Goal: Communication & Community: Connect with others

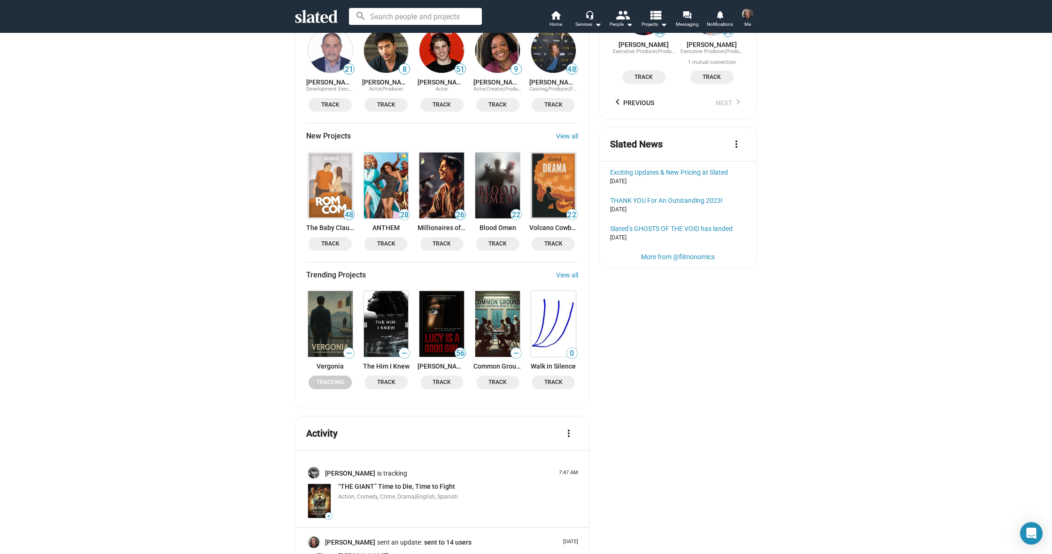
scroll to position [1007, 0]
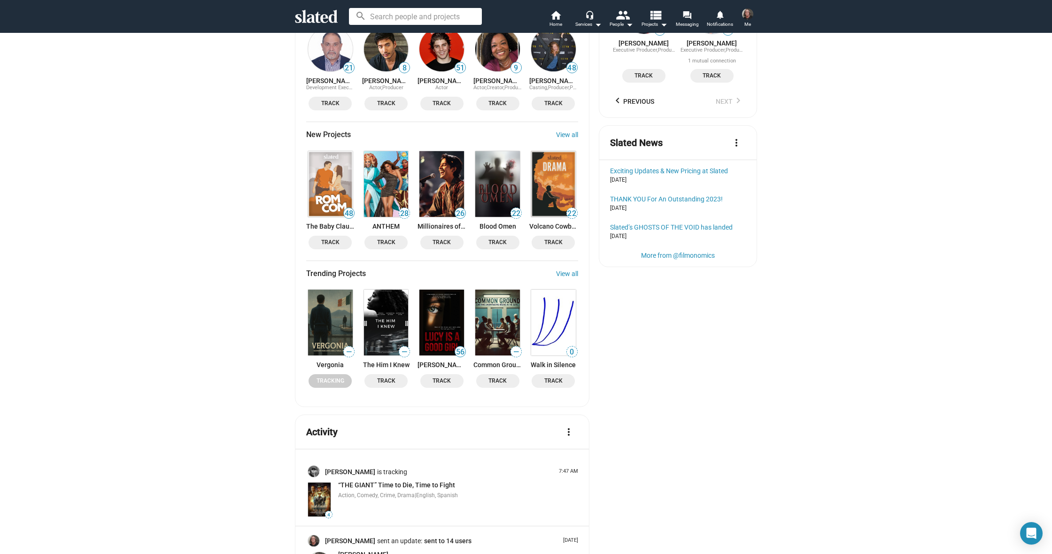
click at [390, 290] on img at bounding box center [386, 323] width 45 height 66
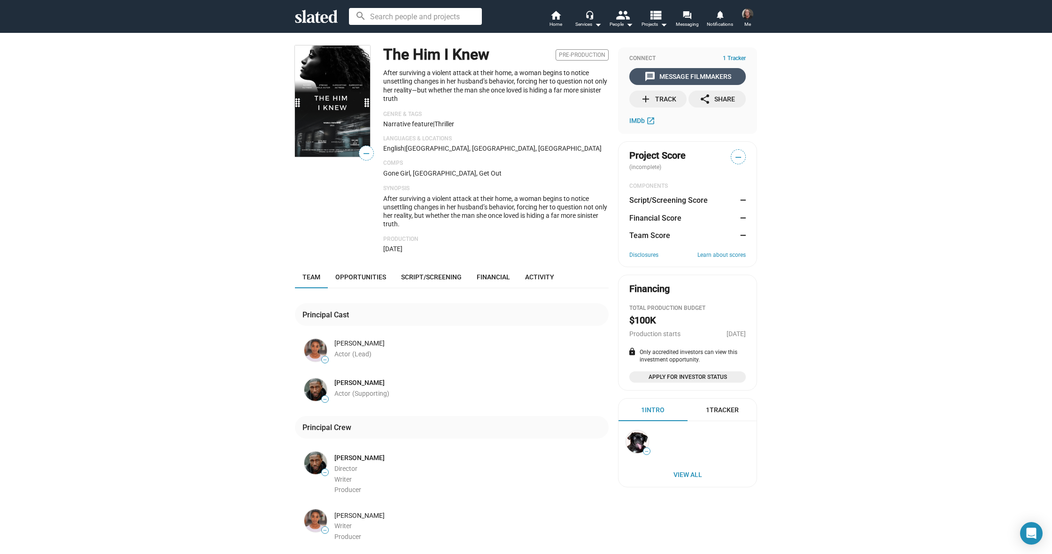
click at [671, 78] on div "message Message Filmmakers" at bounding box center [687, 76] width 87 height 17
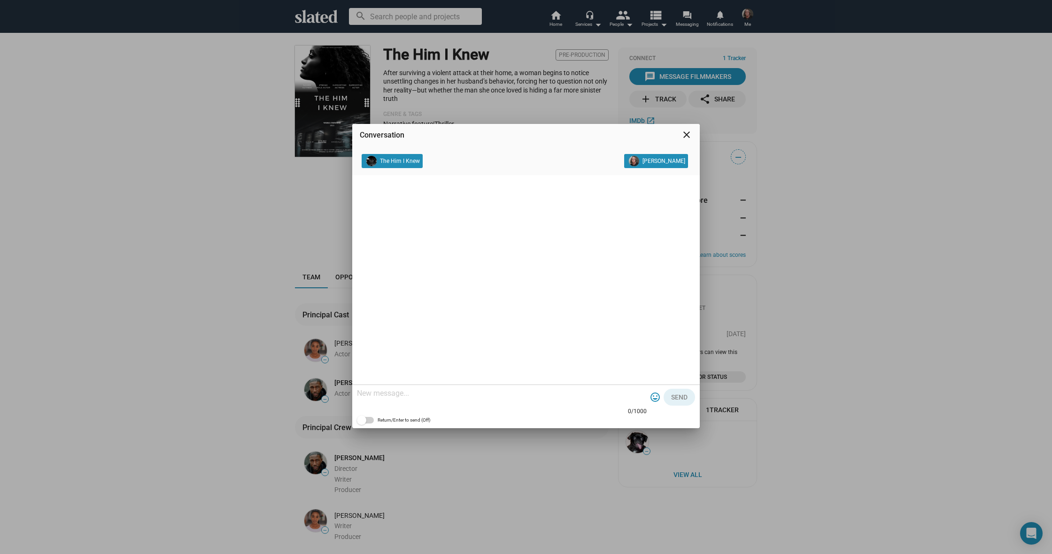
click at [222, 170] on div "Conversation close The Him I Knew Cody Cowell 0/1000 tag_faces Send Return/Ente…" at bounding box center [526, 277] width 1052 height 554
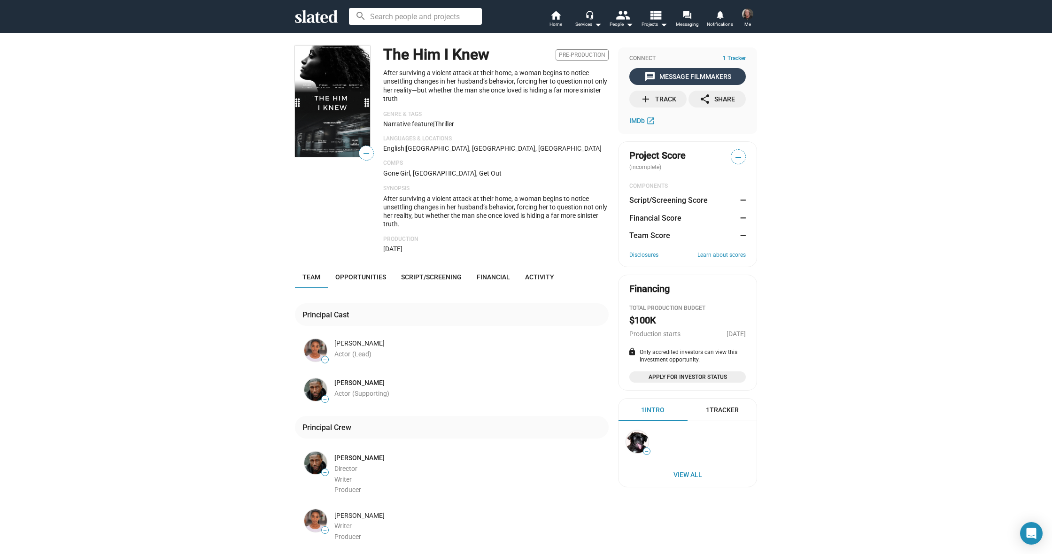
click at [680, 74] on div "message Message Filmmakers" at bounding box center [687, 76] width 87 height 17
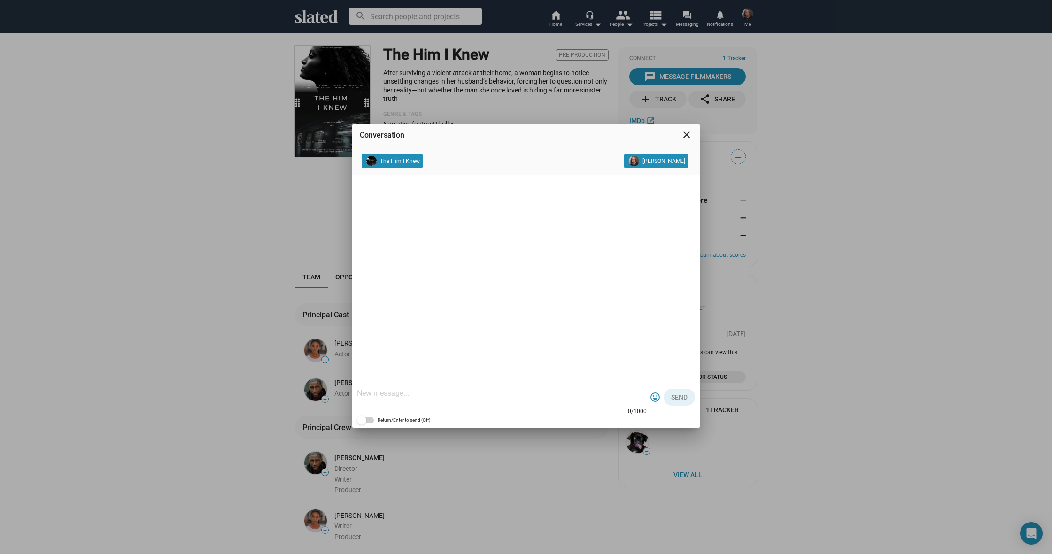
click at [403, 394] on textarea at bounding box center [502, 393] width 290 height 9
paste textarea "Hello , I'm Cody Cowell, I’d like to connect with you, I hope everything is goi…"
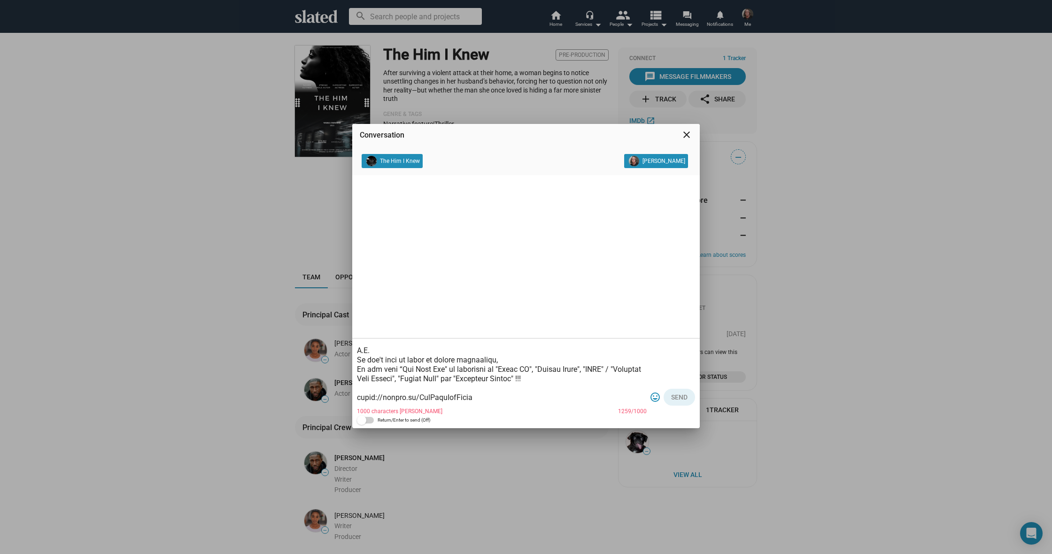
scroll to position [210, 0]
drag, startPoint x: 571, startPoint y: 380, endPoint x: 446, endPoint y: 382, distance: 124.5
click at [446, 382] on textarea at bounding box center [502, 374] width 290 height 66
click at [556, 376] on textarea at bounding box center [502, 374] width 290 height 66
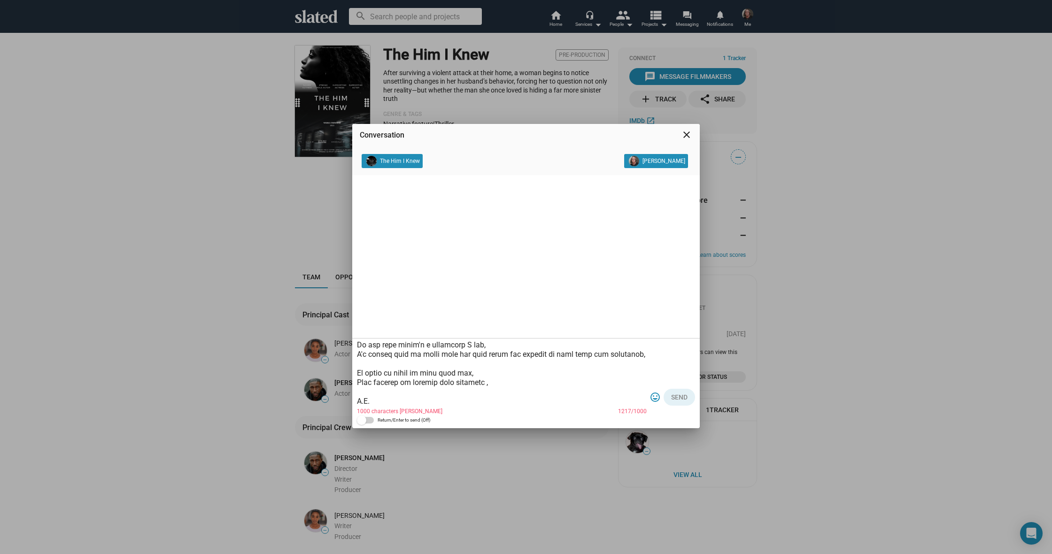
scroll to position [161, 0]
drag, startPoint x: 486, startPoint y: 384, endPoint x: 494, endPoint y: 385, distance: 8.0
click at [489, 384] on textarea at bounding box center [502, 374] width 290 height 66
drag, startPoint x: 536, startPoint y: 382, endPoint x: 487, endPoint y: 381, distance: 49.3
click at [486, 381] on textarea at bounding box center [502, 374] width 290 height 66
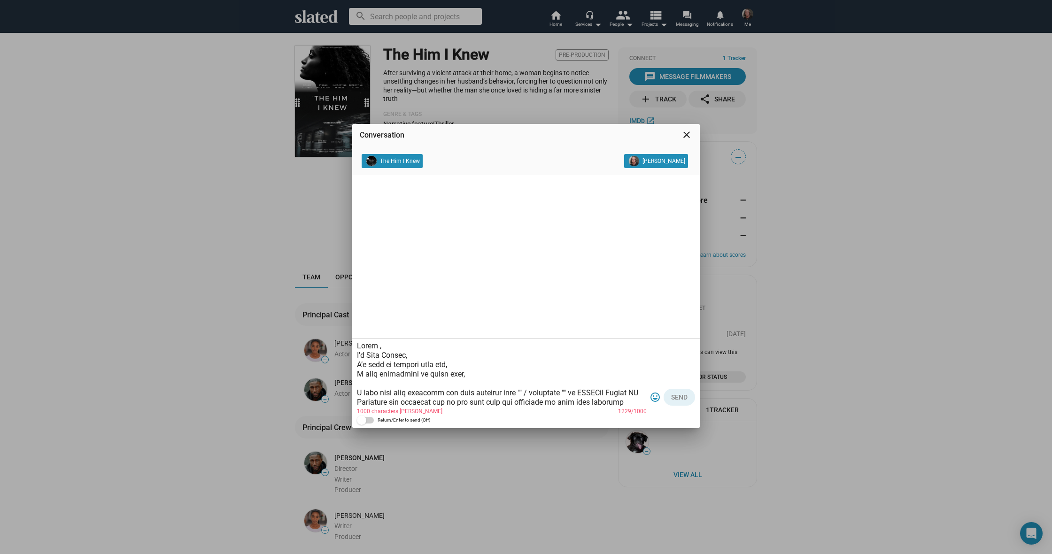
scroll to position [0, 0]
drag, startPoint x: 375, startPoint y: 345, endPoint x: 384, endPoint y: 348, distance: 9.4
click at [377, 346] on textarea at bounding box center [502, 374] width 290 height 66
paste textarea "Rich and Segen"
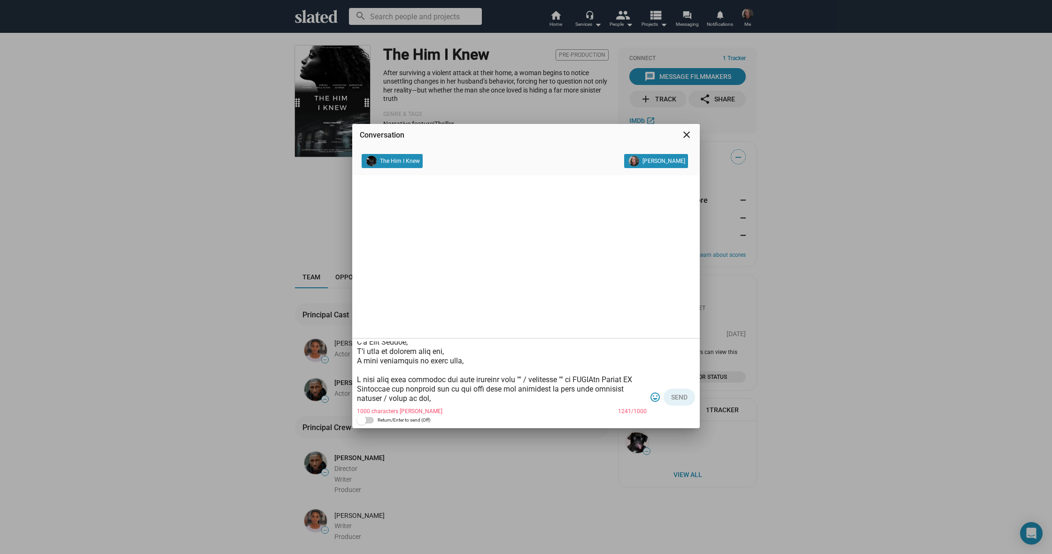
scroll to position [17, 0]
drag, startPoint x: 519, startPoint y: 373, endPoint x: 526, endPoint y: 374, distance: 7.2
click at [519, 373] on textarea at bounding box center [502, 374] width 290 height 66
drag, startPoint x: 617, startPoint y: 374, endPoint x: 607, endPoint y: 372, distance: 10.5
click at [614, 373] on textarea at bounding box center [502, 374] width 290 height 66
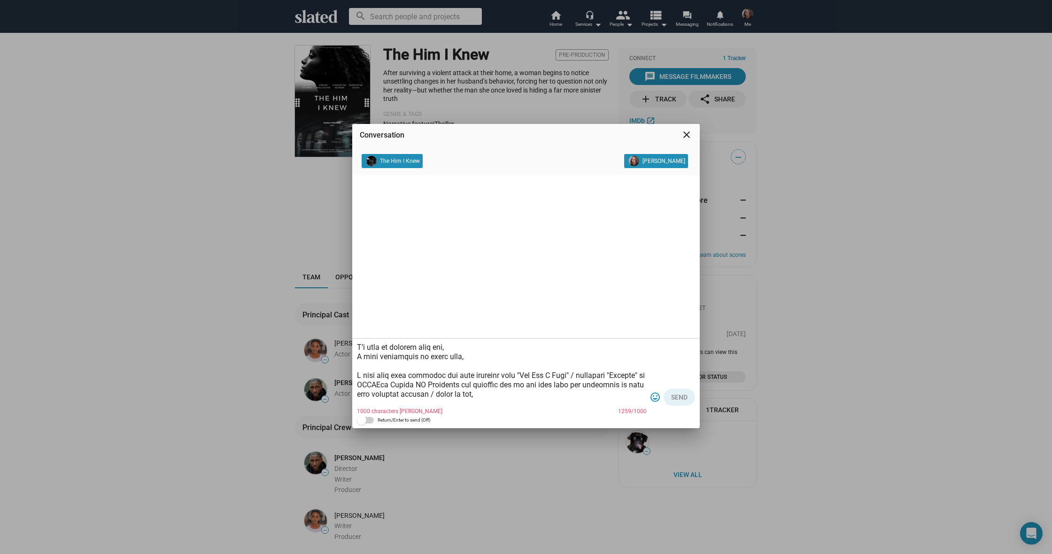
drag, startPoint x: 432, startPoint y: 385, endPoint x: 436, endPoint y: 388, distance: 5.1
click at [433, 386] on textarea at bounding box center [502, 374] width 290 height 66
drag, startPoint x: 471, startPoint y: 384, endPoint x: 471, endPoint y: 389, distance: 5.2
click at [471, 384] on textarea at bounding box center [502, 374] width 290 height 66
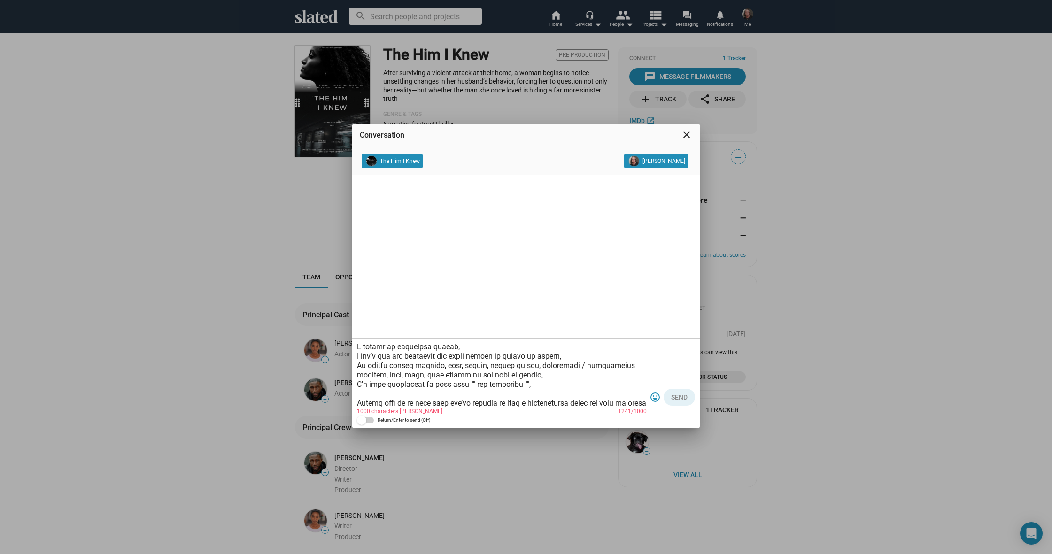
scroll to position [84, 0]
drag, startPoint x: 506, startPoint y: 356, endPoint x: 364, endPoint y: 356, distance: 142.8
click at [361, 356] on textarea at bounding box center [502, 374] width 290 height 66
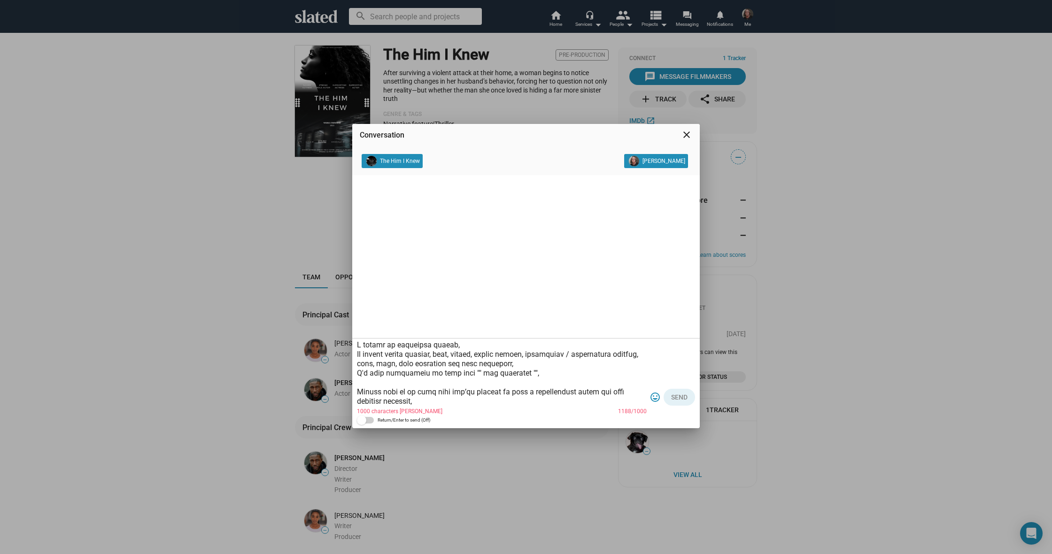
scroll to position [88, 0]
drag, startPoint x: 528, startPoint y: 353, endPoint x: 532, endPoint y: 359, distance: 6.5
click at [529, 353] on textarea at bounding box center [502, 374] width 290 height 66
drag, startPoint x: 404, startPoint y: 361, endPoint x: 411, endPoint y: 364, distance: 8.5
click at [404, 361] on textarea at bounding box center [502, 374] width 290 height 66
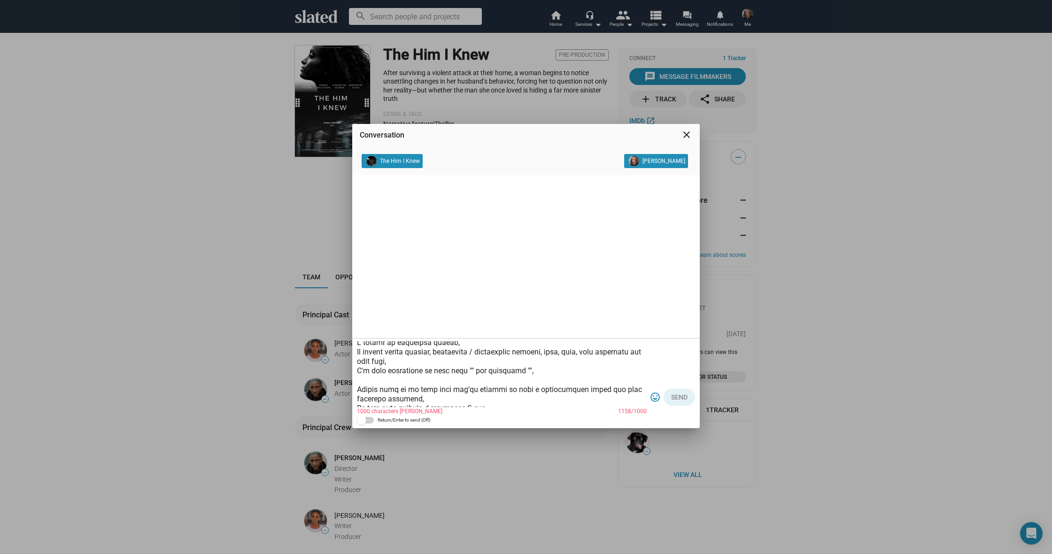
scroll to position [86, 0]
drag, startPoint x: 632, startPoint y: 354, endPoint x: 634, endPoint y: 359, distance: 5.1
click at [632, 354] on textarea at bounding box center [502, 374] width 290 height 66
click at [568, 357] on textarea at bounding box center [502, 374] width 290 height 66
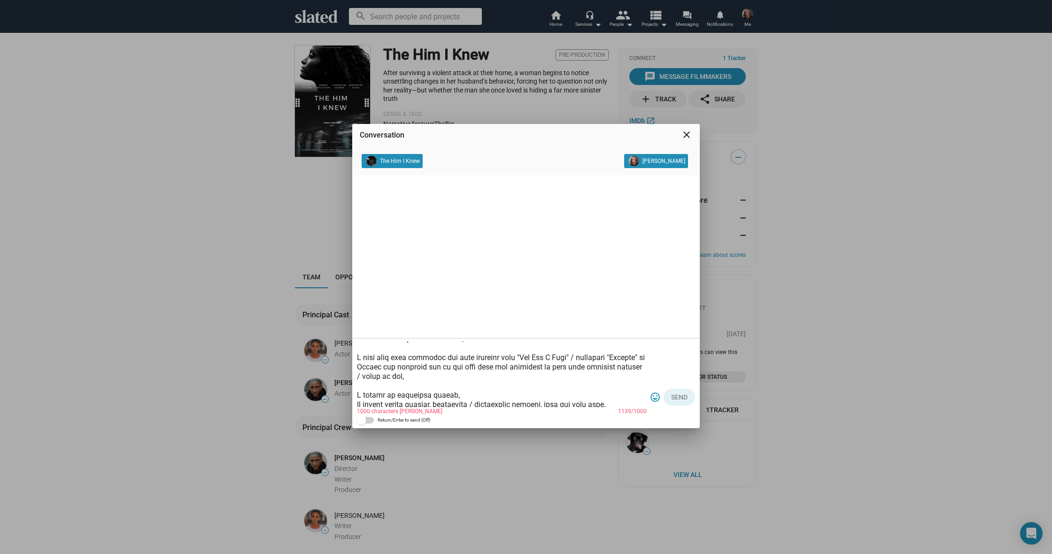
scroll to position [36, 0]
drag, startPoint x: 391, startPoint y: 364, endPoint x: 516, endPoint y: 356, distance: 125.2
click at [516, 356] on textarea at bounding box center [502, 374] width 290 height 66
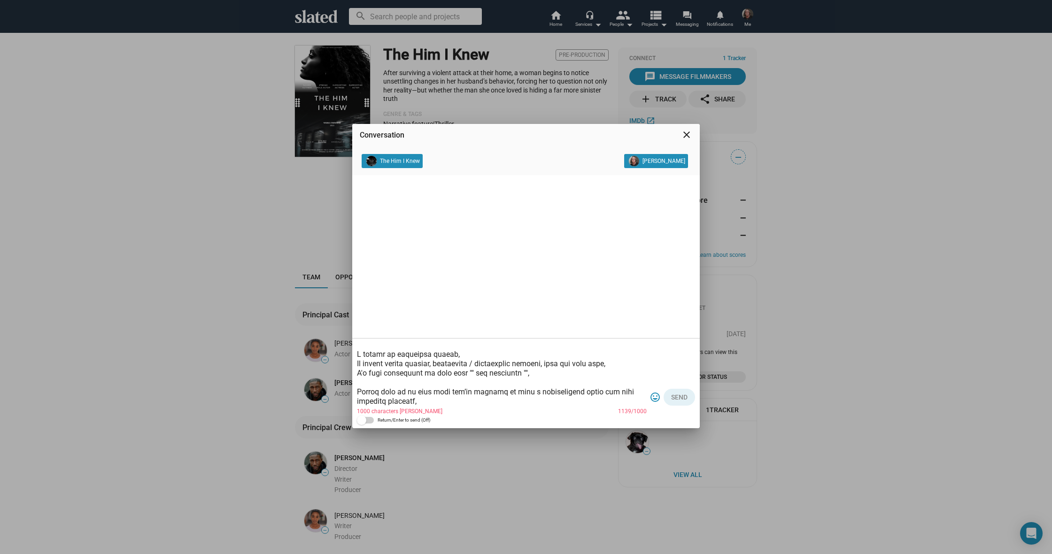
scroll to position [77, 0]
drag, startPoint x: 516, startPoint y: 371, endPoint x: 463, endPoint y: 369, distance: 53.1
click at [460, 370] on textarea at bounding box center [502, 374] width 290 height 66
paste textarea ""The Him I Knew" / character "Husband""
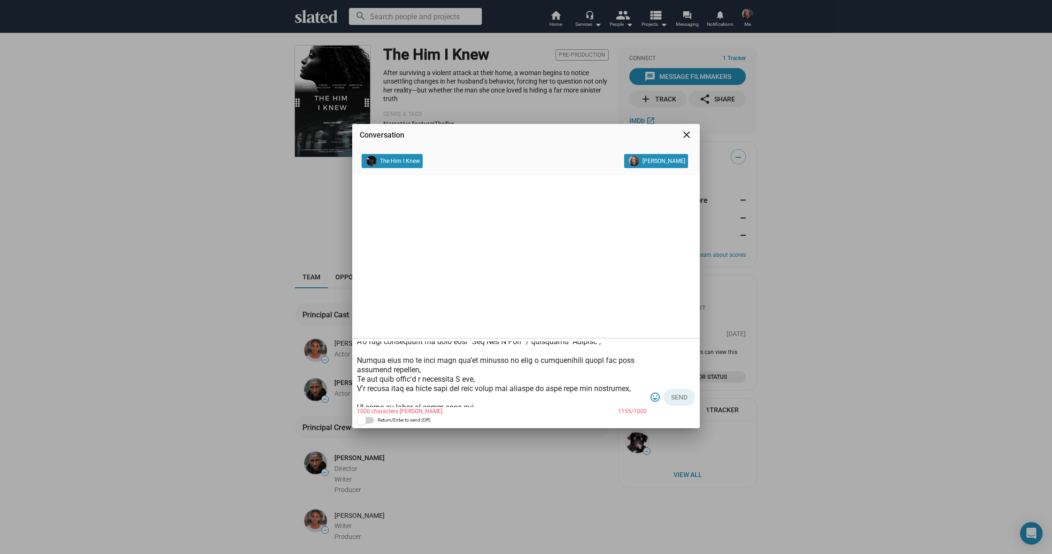
scroll to position [109, 0]
drag, startPoint x: 624, startPoint y: 385, endPoint x: 356, endPoint y: 359, distance: 269.5
click at [356, 359] on div "1000 characters max 1155/1000 tag_faces Send Return/Enter to send (Off)" at bounding box center [526, 384] width 348 height 90
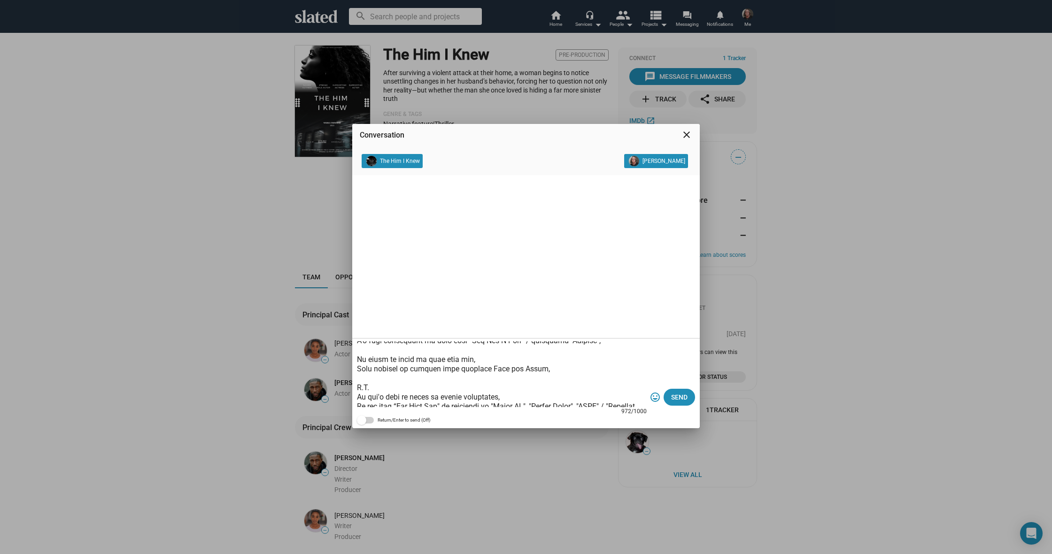
scroll to position [102, 0]
click at [529, 365] on textarea at bounding box center [502, 374] width 290 height 66
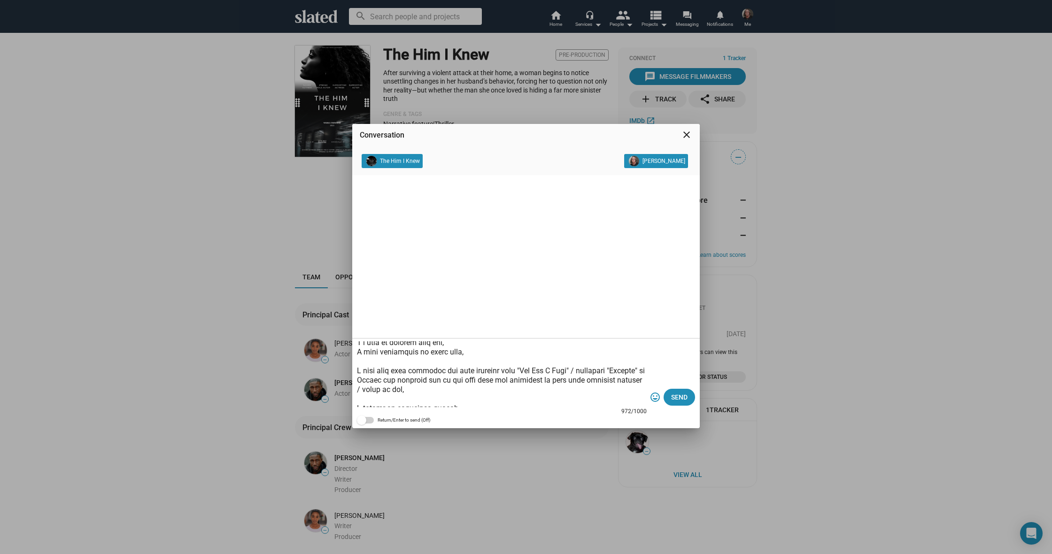
scroll to position [24, 0]
drag, startPoint x: 465, startPoint y: 388, endPoint x: 394, endPoint y: 380, distance: 71.0
click at [393, 379] on textarea at bounding box center [502, 374] width 290 height 66
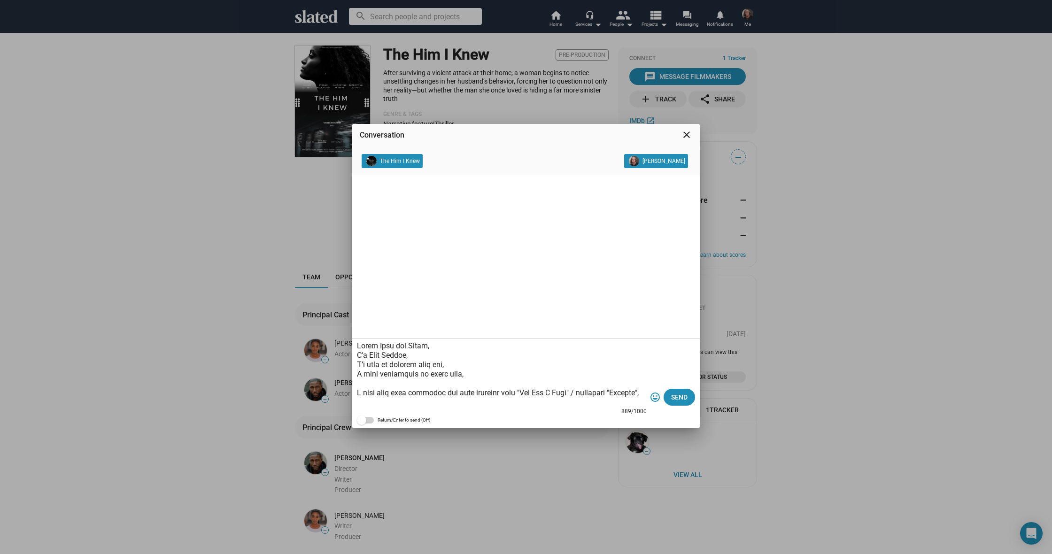
scroll to position [0, 0]
drag, startPoint x: 433, startPoint y: 365, endPoint x: 441, endPoint y: 365, distance: 8.0
click at [436, 364] on textarea at bounding box center [502, 374] width 290 height 66
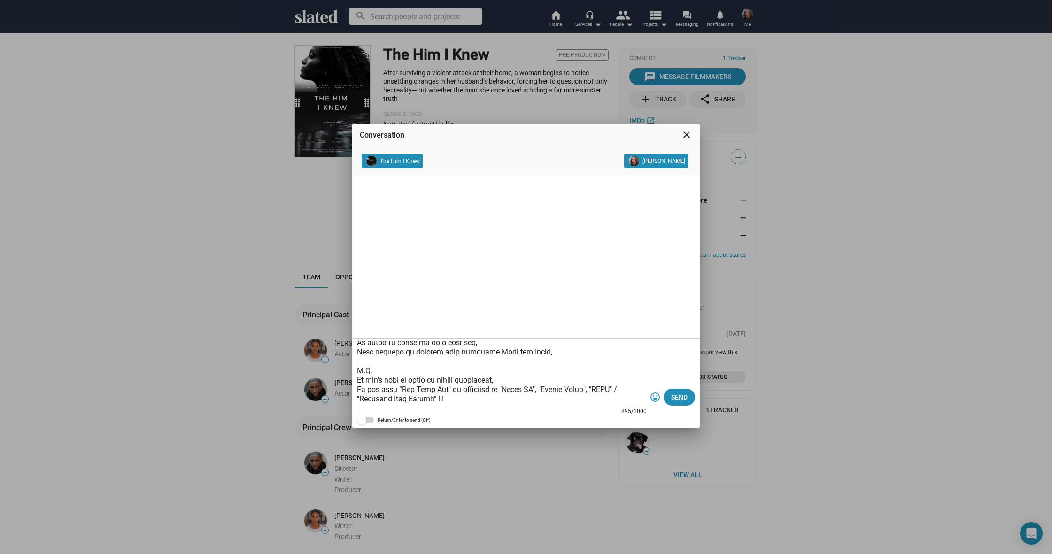
scroll to position [105, 0]
click at [469, 353] on textarea at bounding box center [502, 374] width 290 height 66
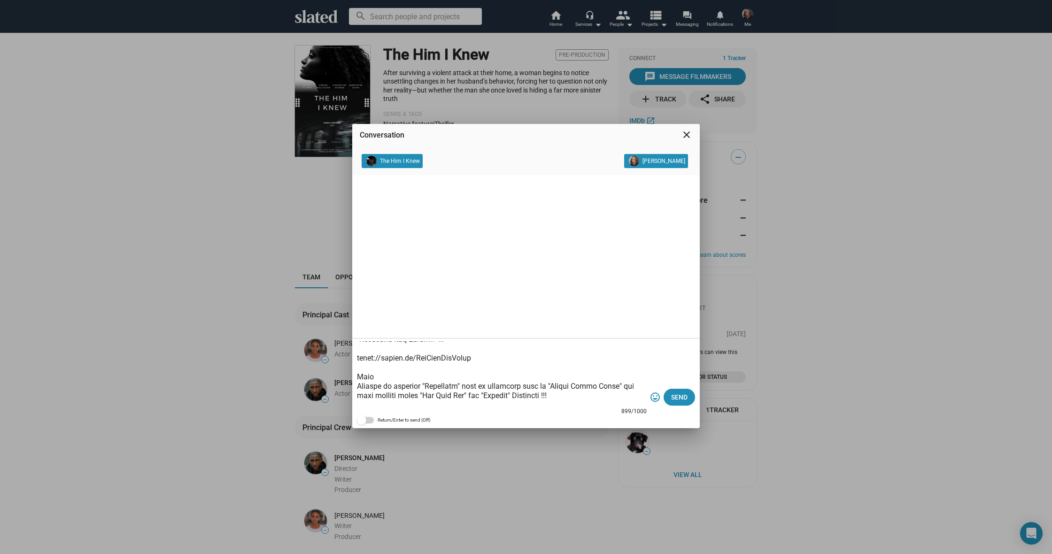
scroll to position [167, 0]
type textarea "Hello Rich and Segen, I'm Cody Cowell, I’d like to connect with both of you, I …"
click at [679, 395] on span "Send" at bounding box center [679, 397] width 16 height 17
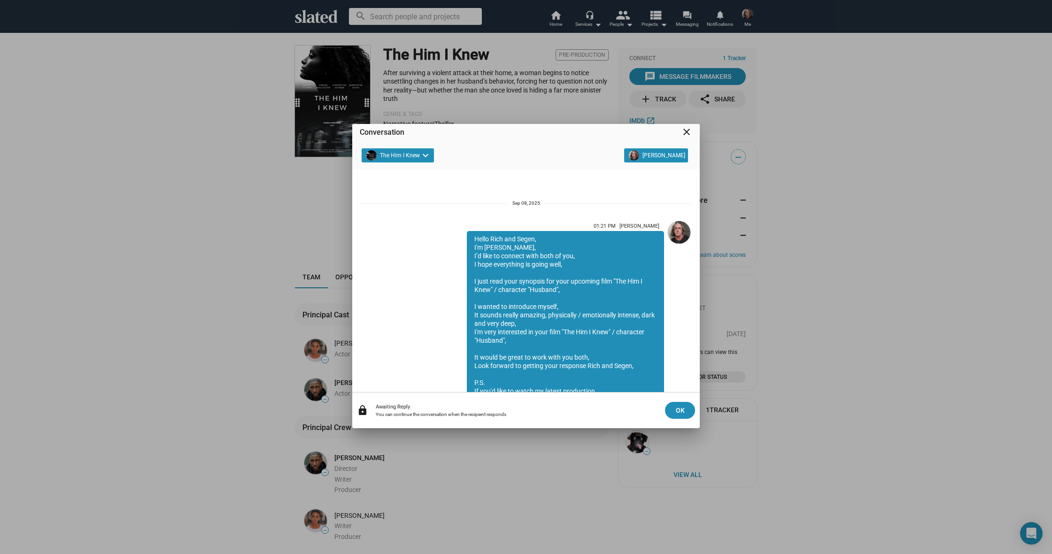
scroll to position [342, 0]
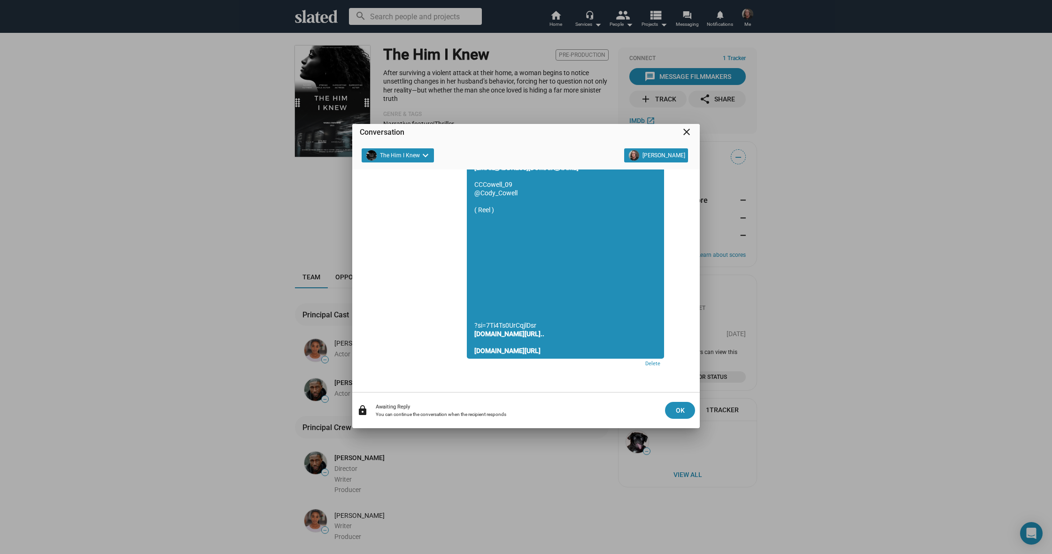
click at [196, 243] on div "Conversation close The Him I Knew keyboard_arrow_down Cody Cowell 01:21 PM Cody…" at bounding box center [526, 277] width 1052 height 554
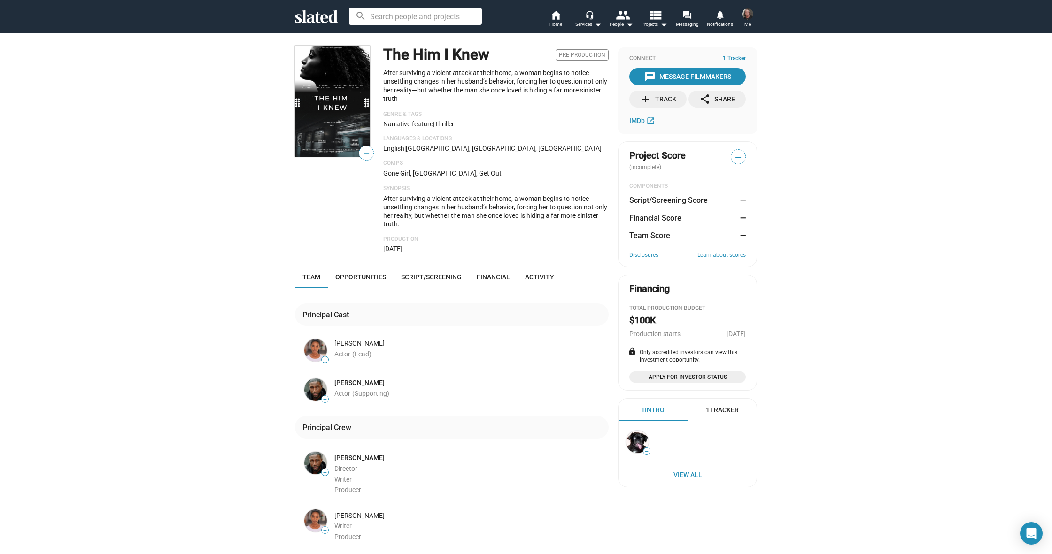
click at [352, 454] on link "[PERSON_NAME]" at bounding box center [359, 458] width 50 height 9
click at [357, 512] on div "Segen Gebremariam" at bounding box center [470, 516] width 272 height 9
drag, startPoint x: 361, startPoint y: 340, endPoint x: 338, endPoint y: 336, distance: 22.9
click at [361, 340] on div "Segen Gebremariam" at bounding box center [470, 343] width 272 height 9
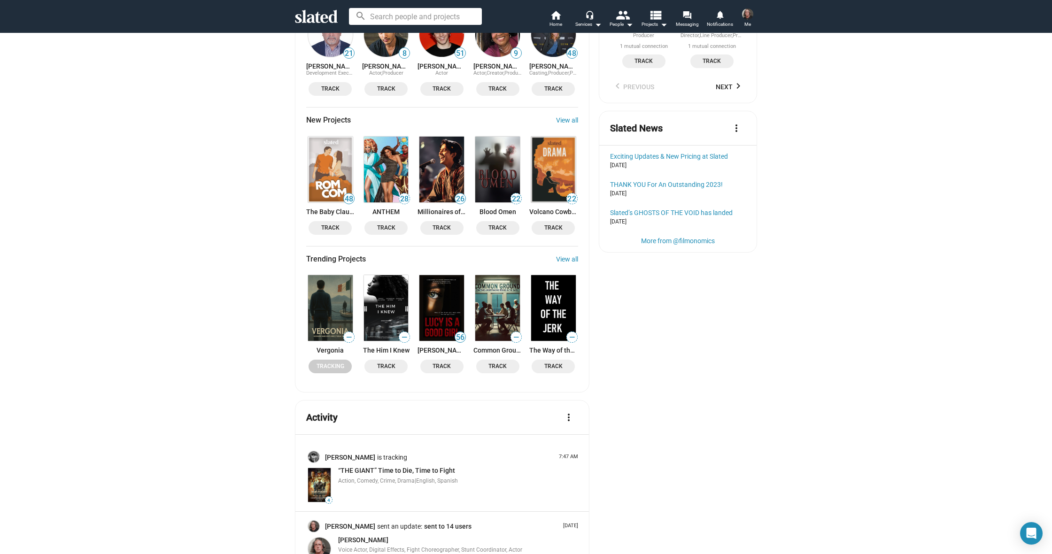
scroll to position [1024, 0]
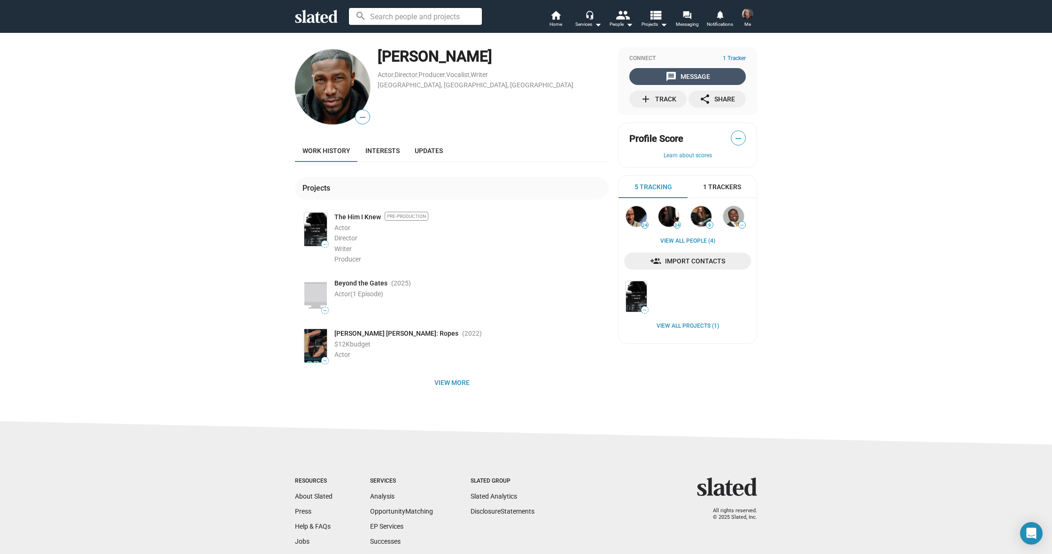
click at [657, 75] on span "message Message" at bounding box center [687, 76] width 113 height 17
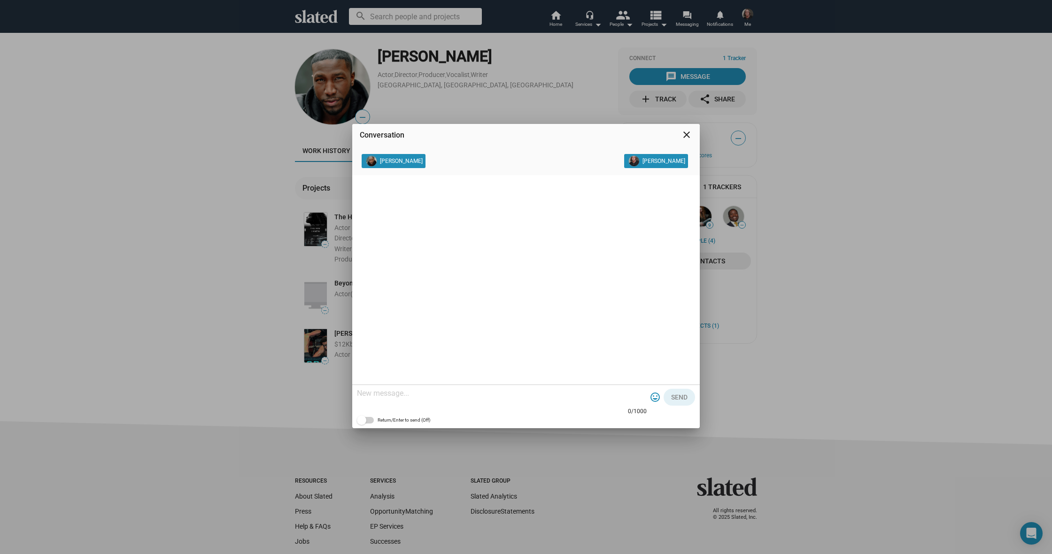
click at [409, 392] on textarea at bounding box center [502, 393] width 290 height 9
paste textarea "Lorem Ipsu dol Sitam, C'a Elit Seddoe, T’i utla et dolorem aliq eni, A mini ven…"
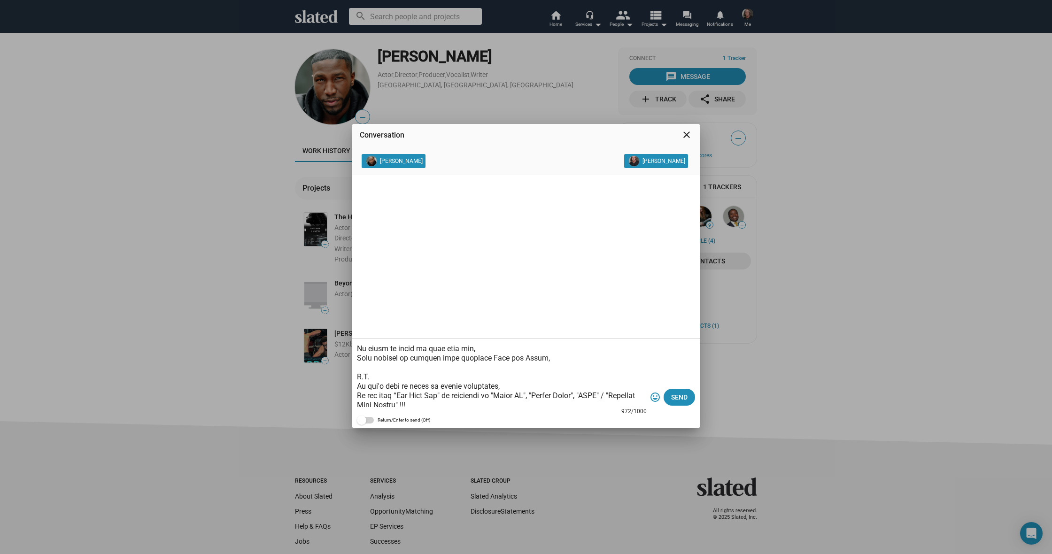
scroll to position [113, 0]
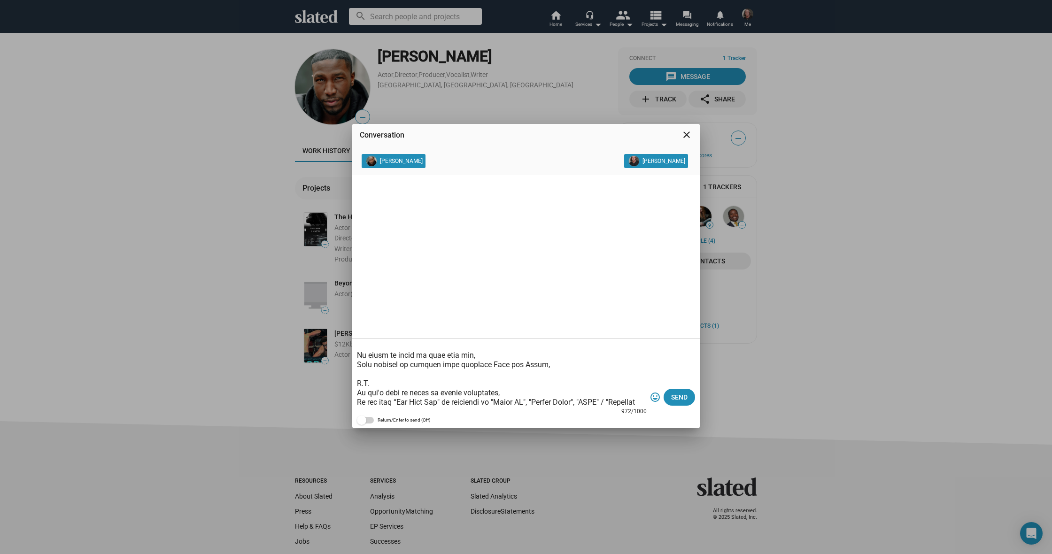
click at [536, 365] on textarea at bounding box center [502, 374] width 290 height 66
click at [427, 346] on textarea at bounding box center [502, 374] width 290 height 66
drag, startPoint x: 425, startPoint y: 365, endPoint x: 433, endPoint y: 367, distance: 7.9
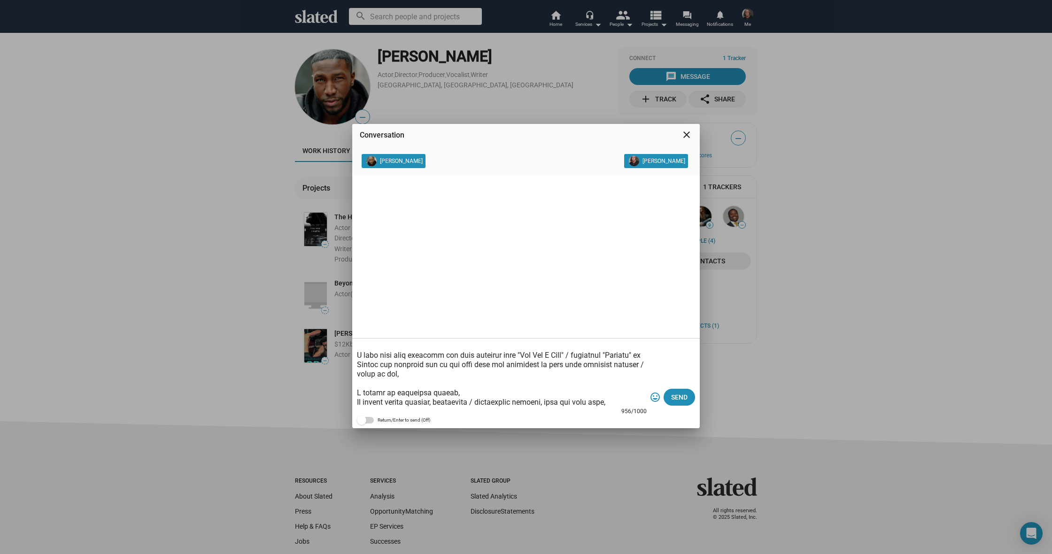
click at [428, 365] on textarea at bounding box center [502, 374] width 290 height 66
drag, startPoint x: 413, startPoint y: 375, endPoint x: 425, endPoint y: 380, distance: 12.8
click at [415, 375] on textarea at bounding box center [502, 374] width 290 height 66
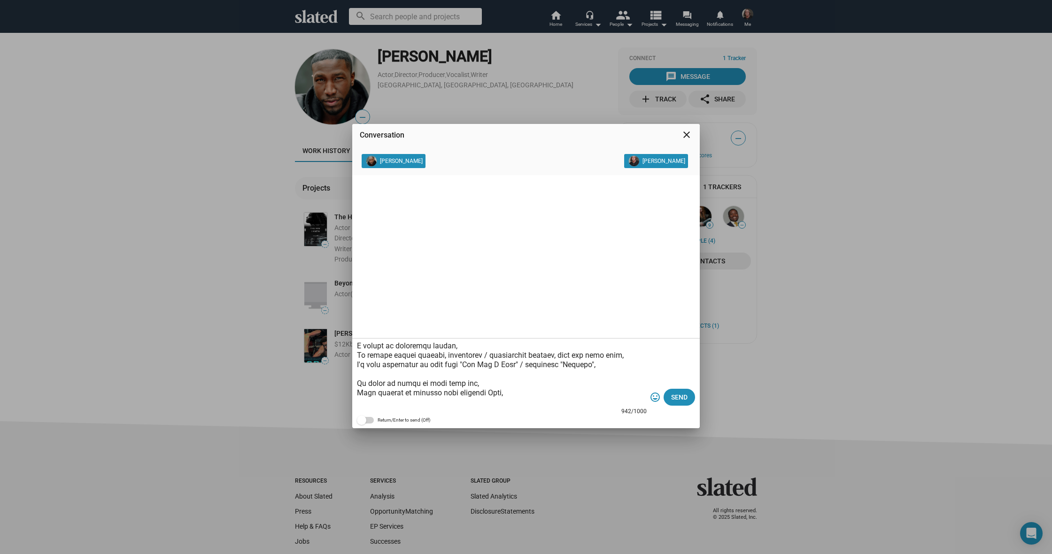
scroll to position [84, 0]
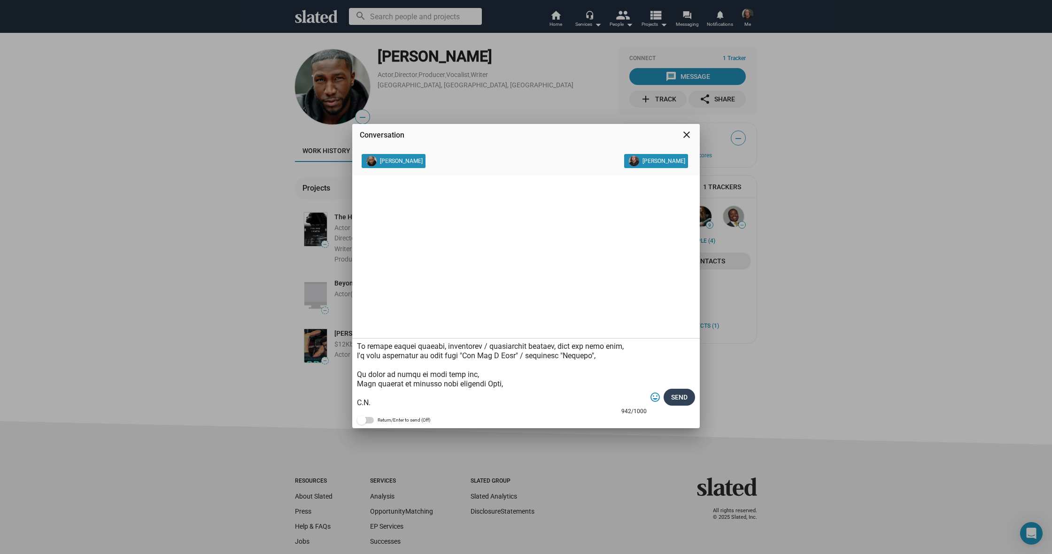
type textarea "Lorem Ipsu, D's Amet Consec, A’e sedd ei tempori utla etd, M aliq enimadmini ve…"
click at [677, 398] on span "Send" at bounding box center [679, 397] width 16 height 17
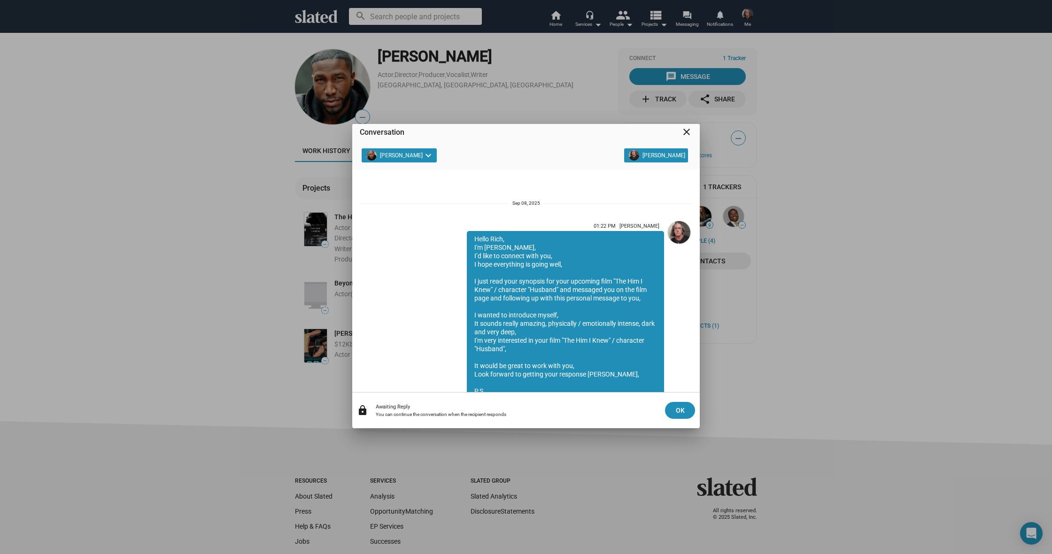
scroll to position [350, 0]
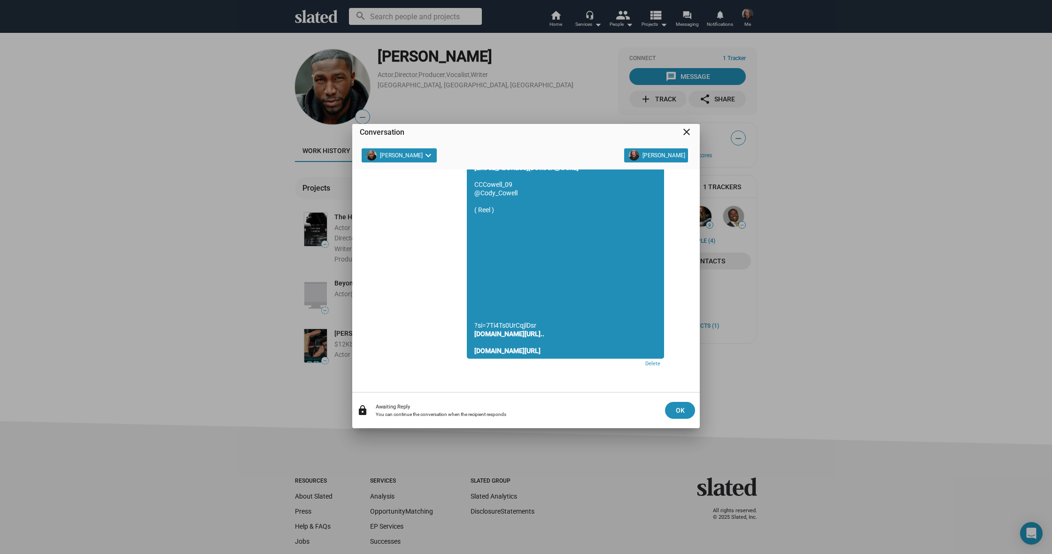
click at [218, 234] on div "Conversation close [PERSON_NAME] keyboard_arrow_down [PERSON_NAME] 01:22 PM [PE…" at bounding box center [526, 277] width 1052 height 554
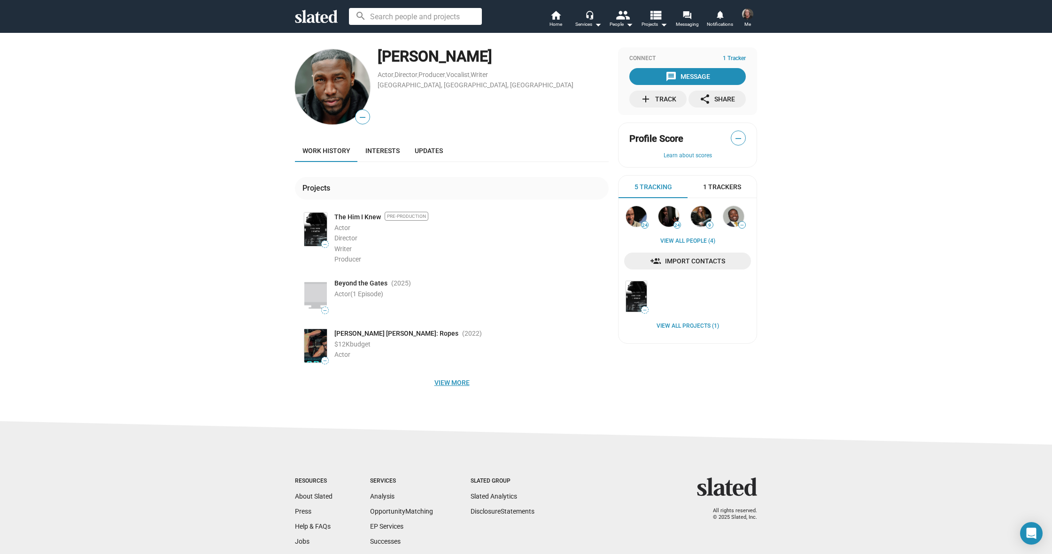
click at [451, 380] on span "View more" at bounding box center [452, 382] width 299 height 17
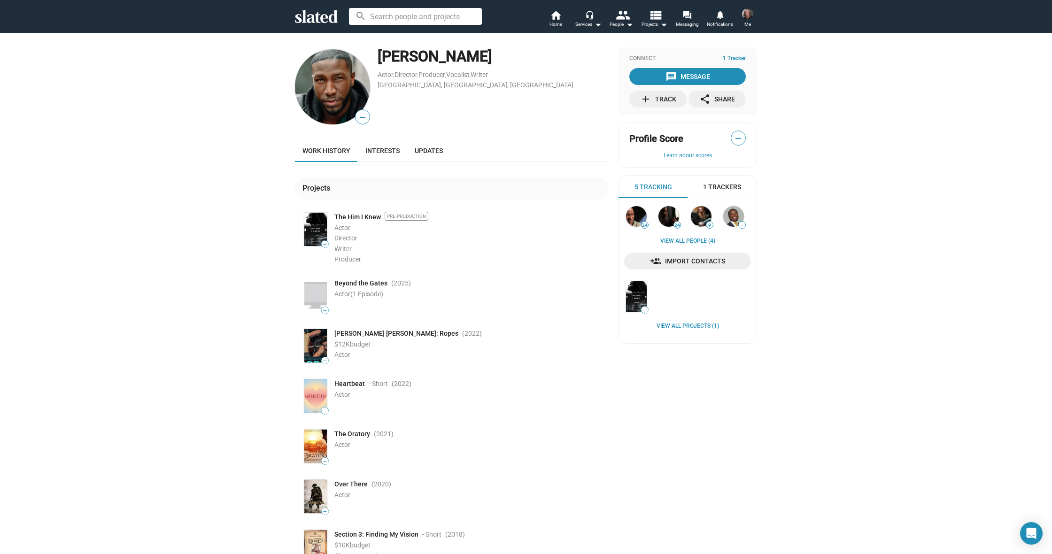
scroll to position [0, 0]
